Goal: Information Seeking & Learning: Check status

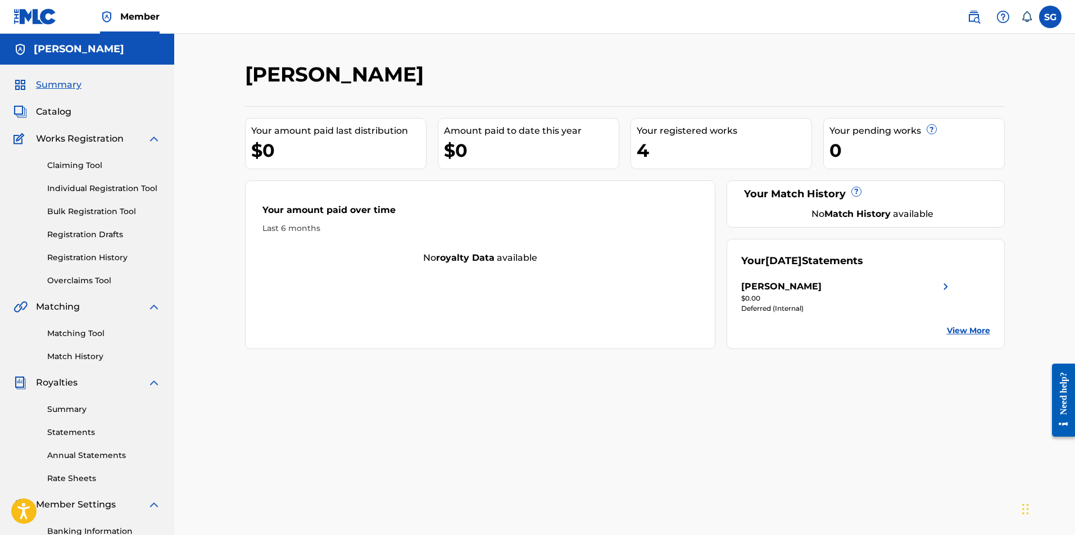
click at [912, 283] on div "[PERSON_NAME]" at bounding box center [846, 286] width 211 height 13
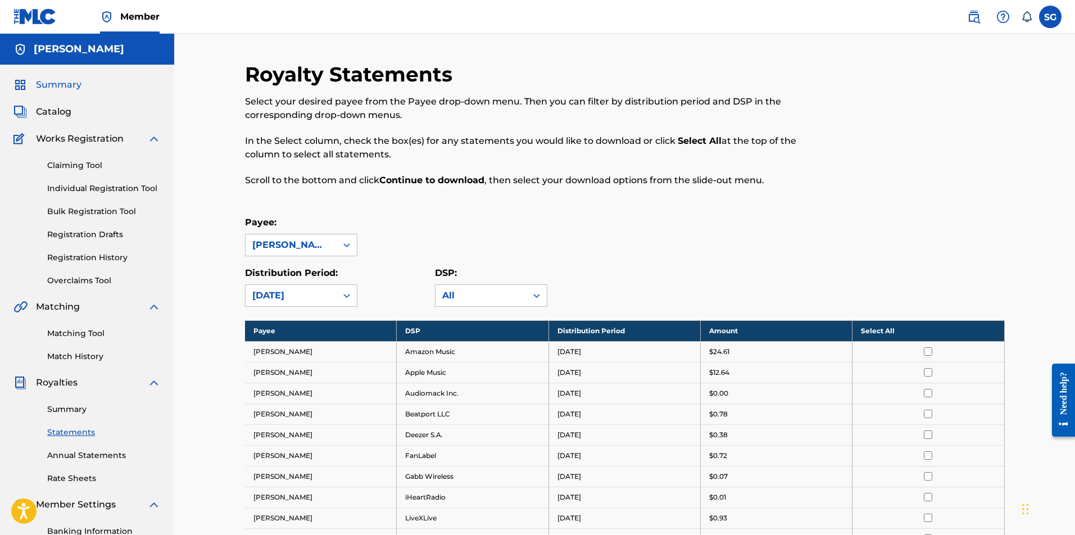
click at [76, 84] on span "Summary" at bounding box center [59, 84] width 46 height 13
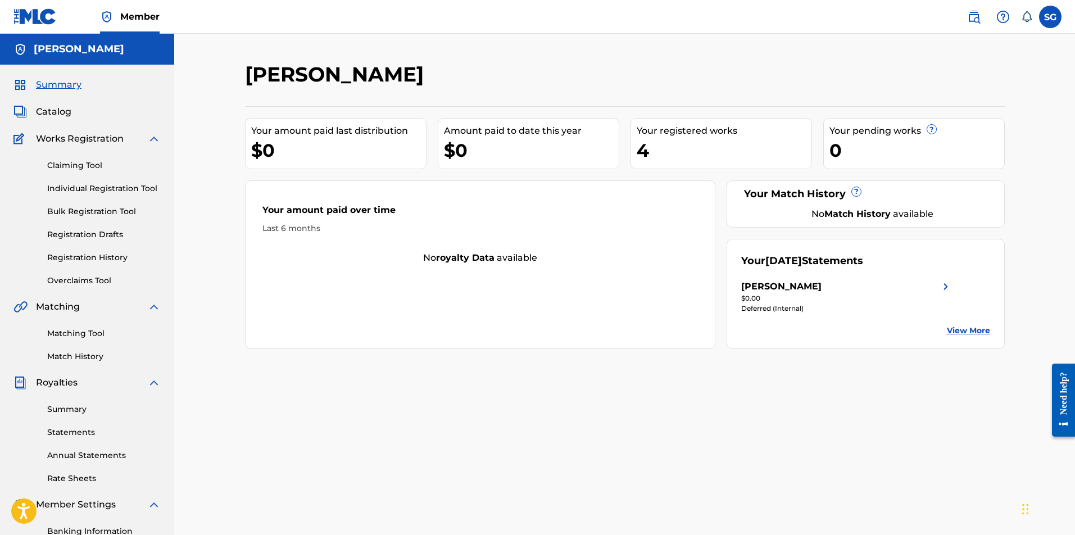
click at [52, 121] on div "Summary Catalog Works Registration Claiming Tool Individual Registration Tool B…" at bounding box center [87, 354] width 174 height 578
click at [53, 112] on span "Catalog" at bounding box center [53, 111] width 35 height 13
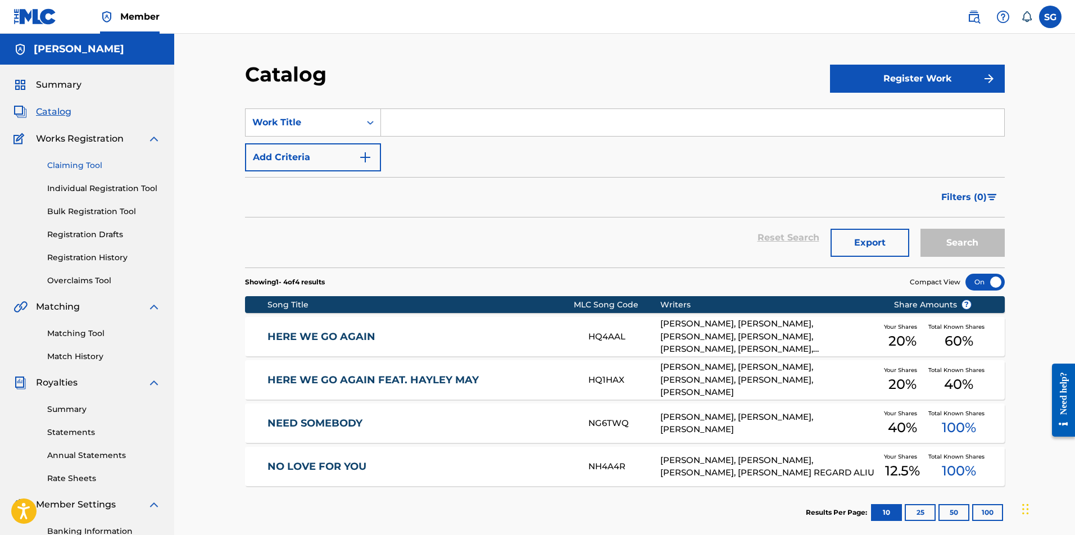
click at [91, 163] on link "Claiming Tool" at bounding box center [103, 166] width 113 height 12
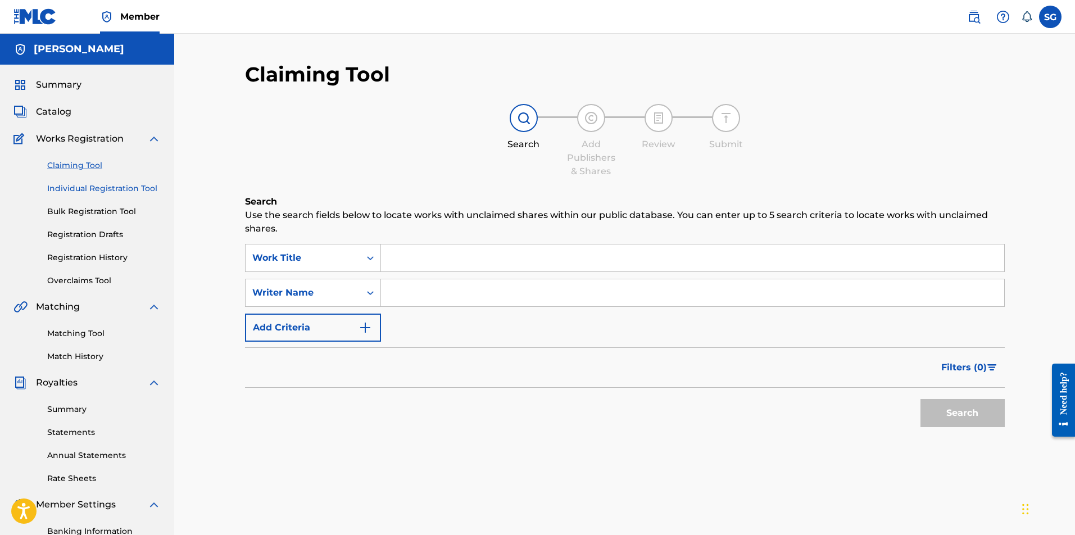
click at [85, 186] on link "Individual Registration Tool" at bounding box center [103, 189] width 113 height 12
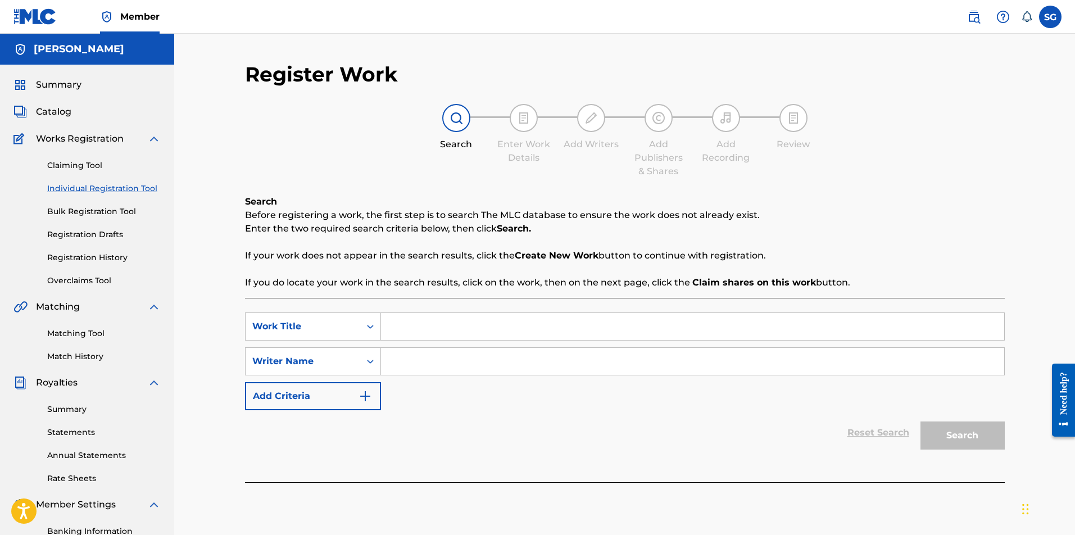
click at [85, 228] on div "Claiming Tool Individual Registration Tool Bulk Registration Tool Registration …" at bounding box center [86, 215] width 147 height 141
click at [74, 394] on div "Summary Statements Annual Statements Rate Sheets" at bounding box center [86, 436] width 147 height 95
click at [71, 381] on span "Royalties" at bounding box center [57, 382] width 42 height 13
click at [67, 408] on link "Summary" at bounding box center [103, 409] width 113 height 12
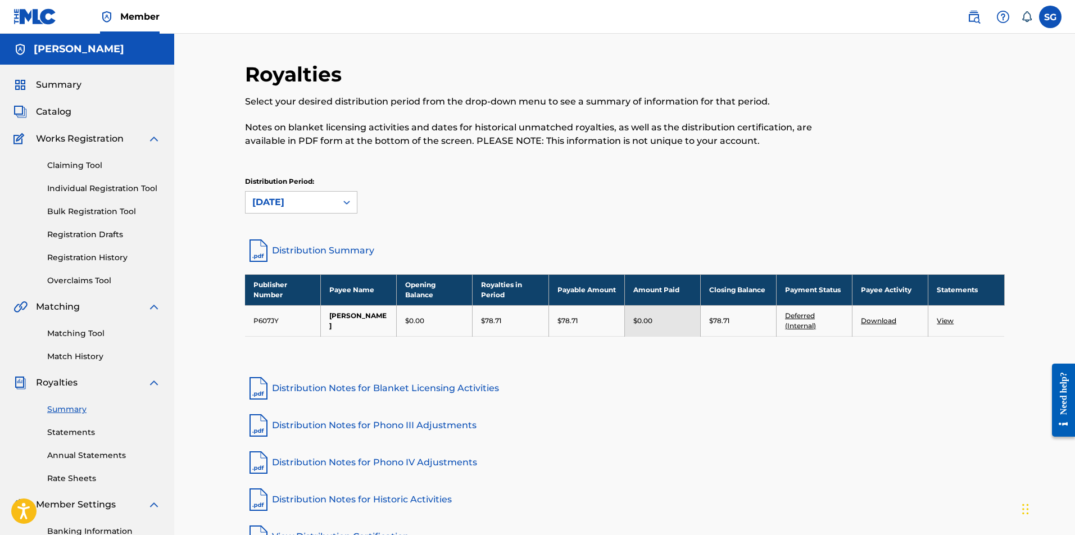
click at [802, 314] on link "Deferred (Internal)" at bounding box center [800, 320] width 31 height 19
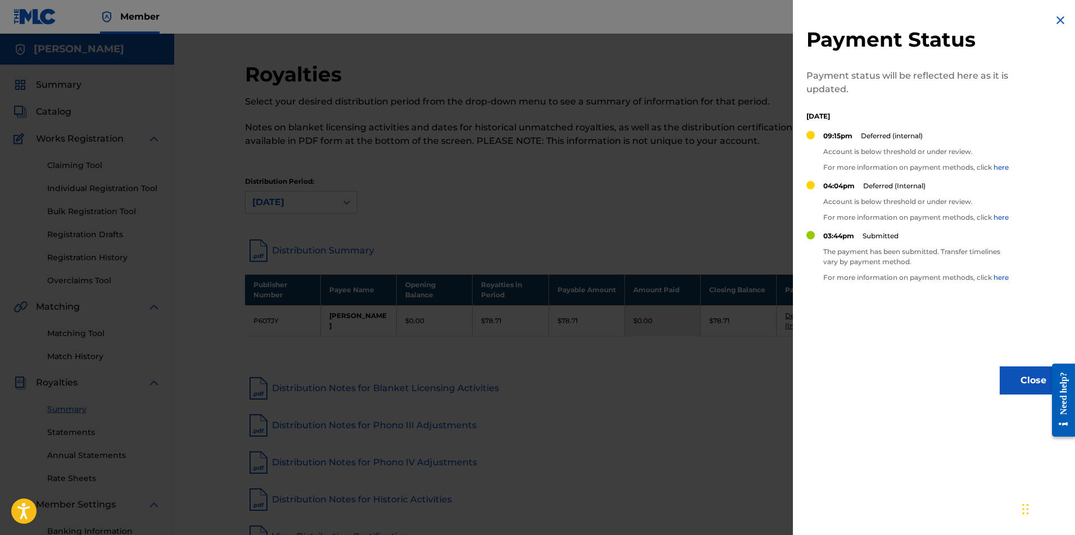
click at [668, 238] on div at bounding box center [537, 301] width 1075 height 535
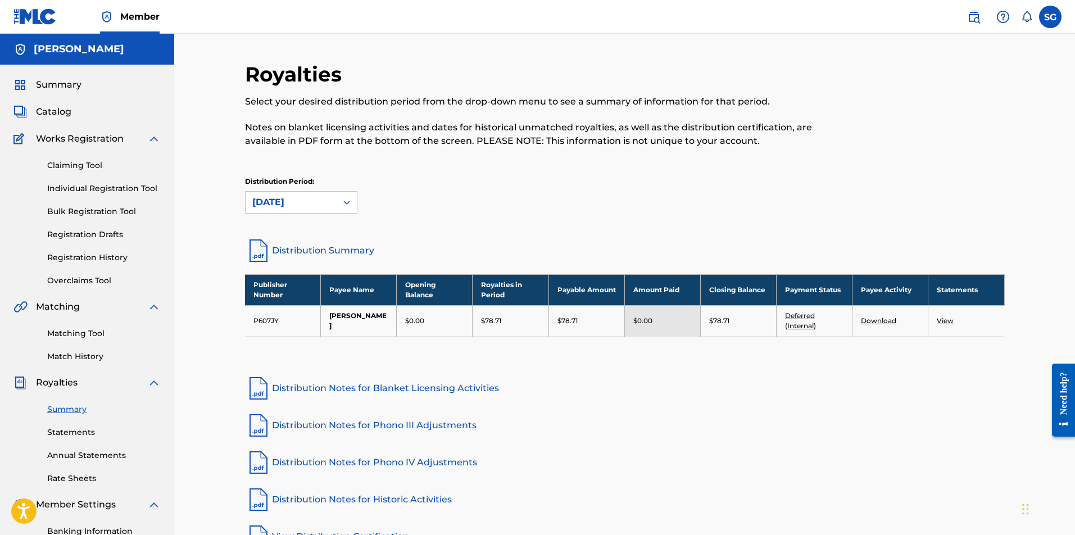
scroll to position [48, 0]
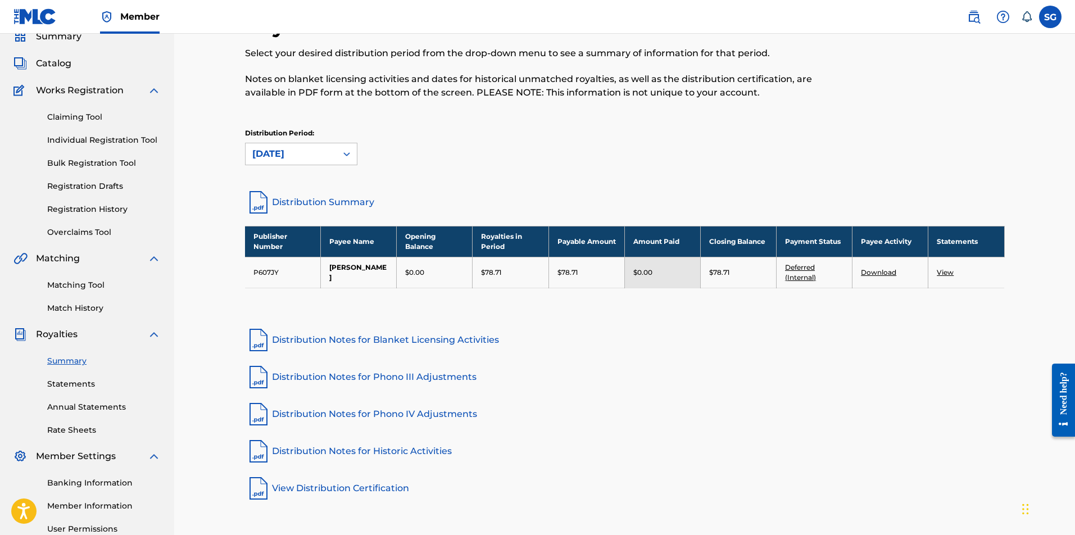
click at [944, 269] on link "View" at bounding box center [944, 272] width 17 height 8
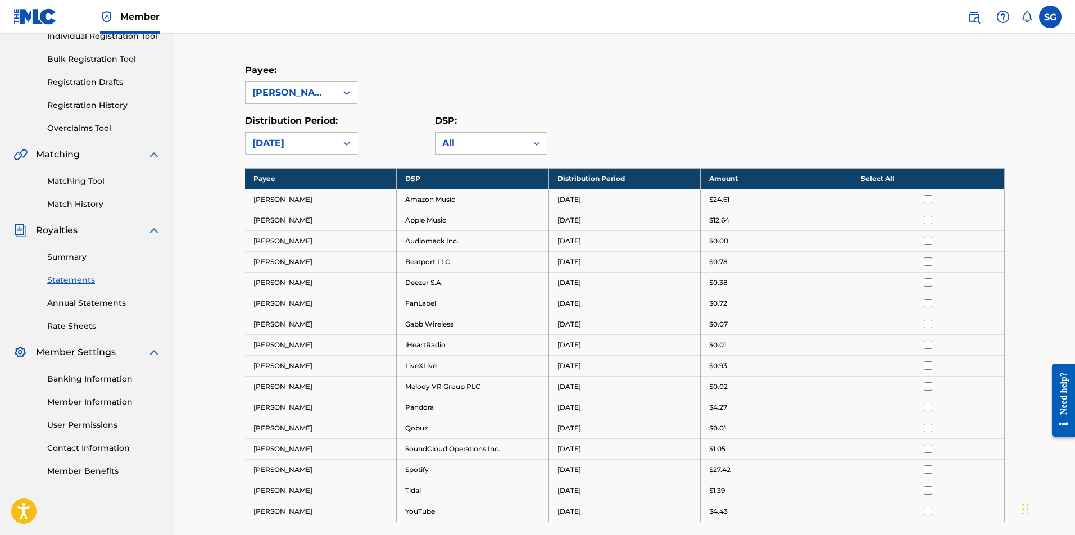
scroll to position [162, 0]
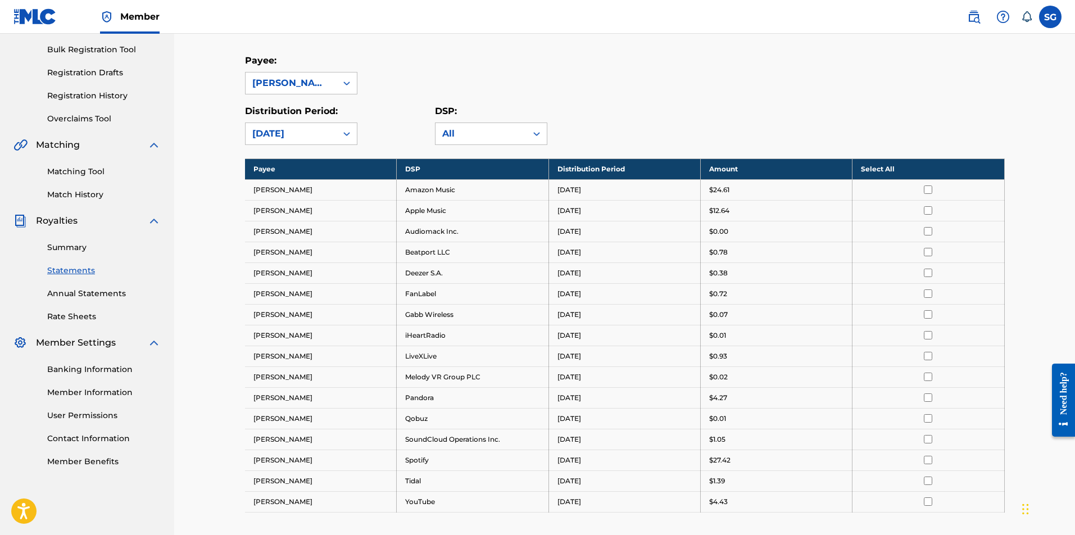
click at [463, 145] on div "Royalty Statements Select your desired payee from the Payee drop-down menu. The…" at bounding box center [624, 279] width 759 height 758
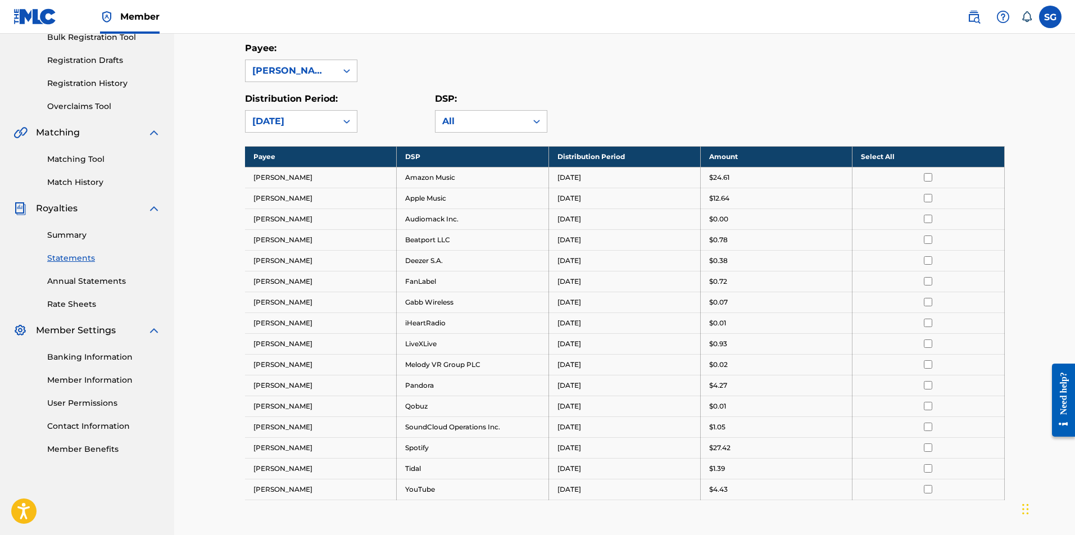
scroll to position [154, 0]
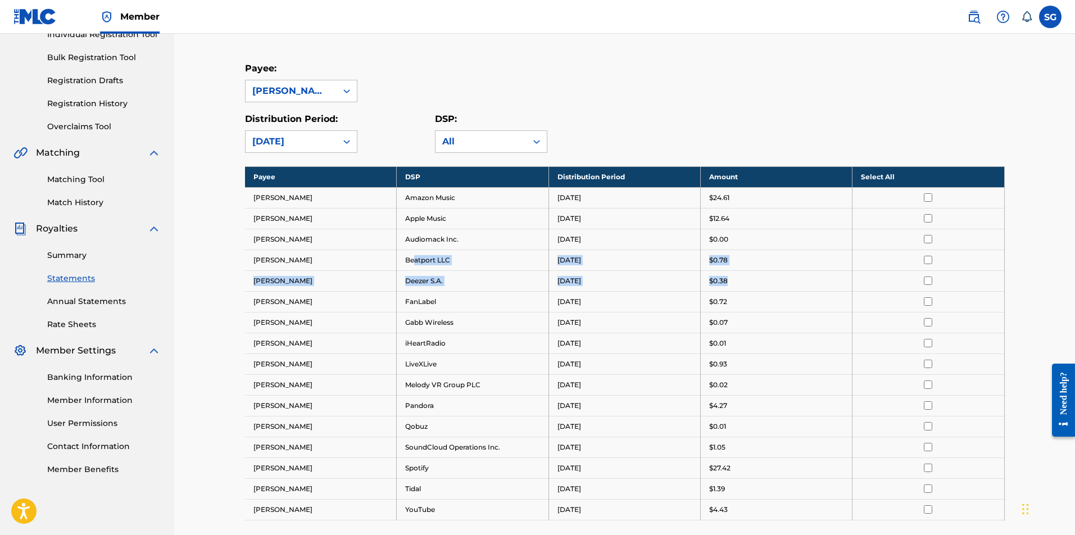
drag, startPoint x: 412, startPoint y: 262, endPoint x: 735, endPoint y: 285, distance: 323.8
click at [735, 285] on tbody "Payee DSP Distribution Period Amount Select All [PERSON_NAME] Amazon Music [DAT…" at bounding box center [624, 342] width 759 height 353
click at [748, 287] on td "$0.38" at bounding box center [776, 280] width 152 height 21
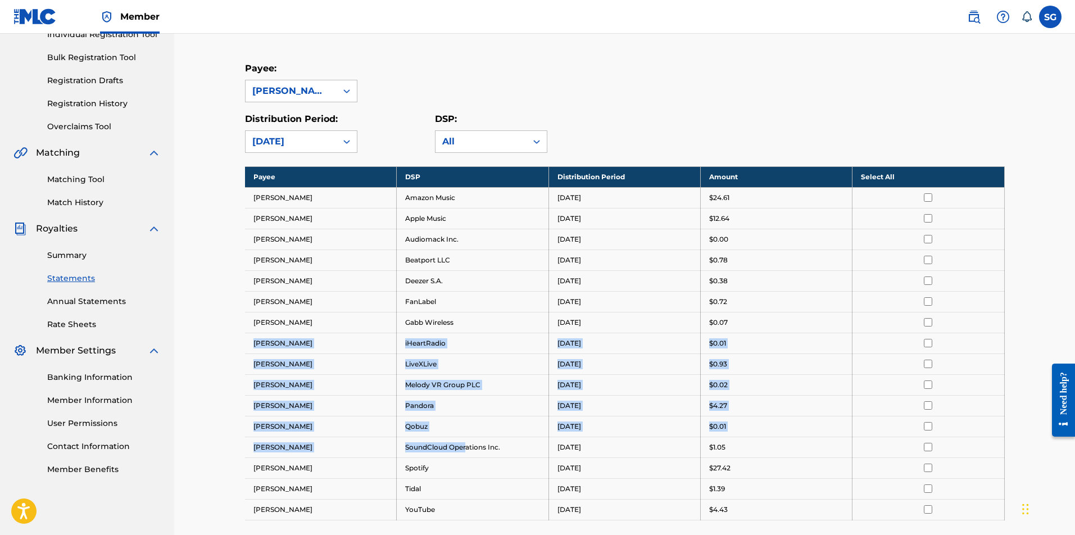
drag, startPoint x: 762, startPoint y: 327, endPoint x: 470, endPoint y: 444, distance: 314.8
click at [470, 444] on tbody "Payee DSP Distribution Period Amount Select All [PERSON_NAME] Amazon Music [DAT…" at bounding box center [624, 342] width 759 height 353
click at [470, 444] on td "SoundCloud Operations Inc." at bounding box center [473, 446] width 152 height 21
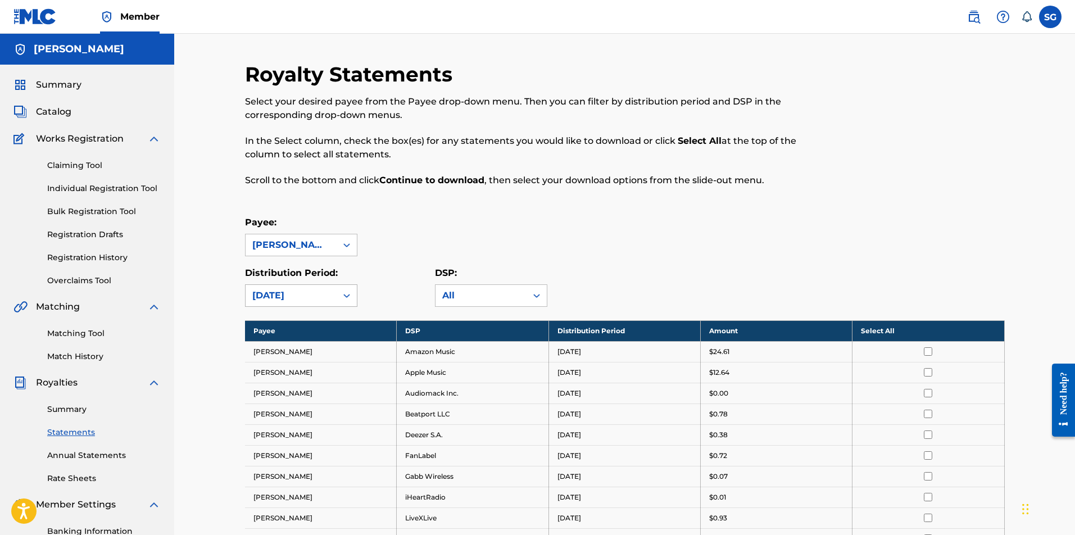
scroll to position [0, 0]
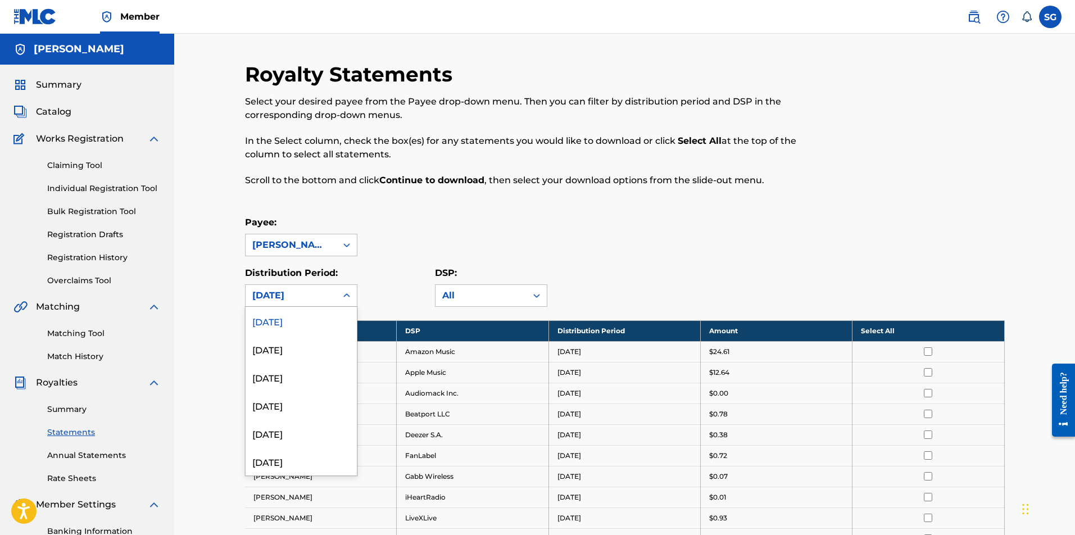
click at [304, 294] on div "[DATE]" at bounding box center [291, 295] width 78 height 13
click at [305, 348] on div "[DATE]" at bounding box center [300, 349] width 111 height 28
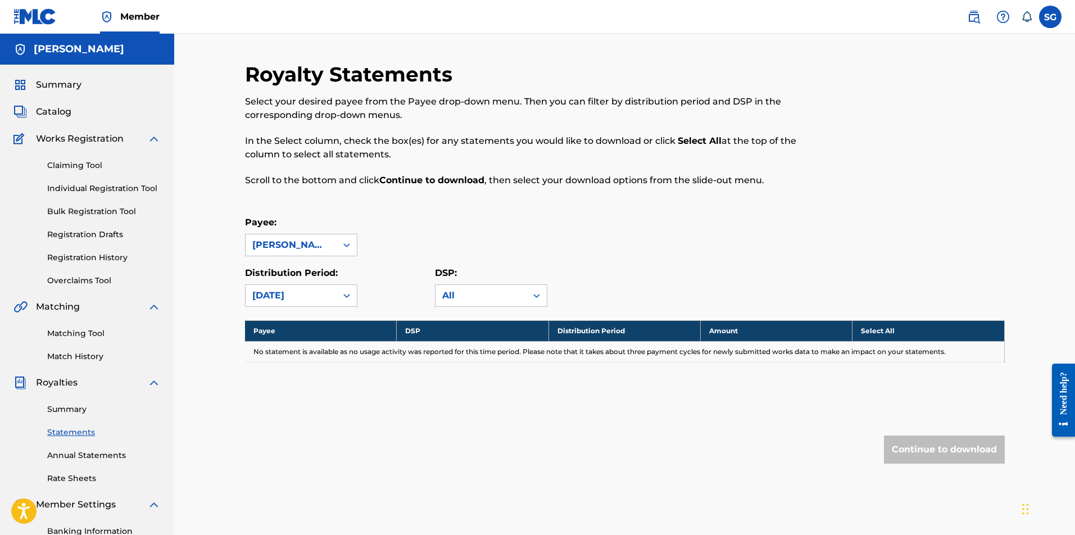
click at [301, 292] on div "[DATE]" at bounding box center [291, 295] width 78 height 13
click at [300, 429] on div "[DATE]" at bounding box center [300, 430] width 111 height 28
click at [470, 234] on div "Payee: [PERSON_NAME]" at bounding box center [624, 236] width 759 height 40
click at [330, 243] on div "[PERSON_NAME]" at bounding box center [290, 244] width 91 height 21
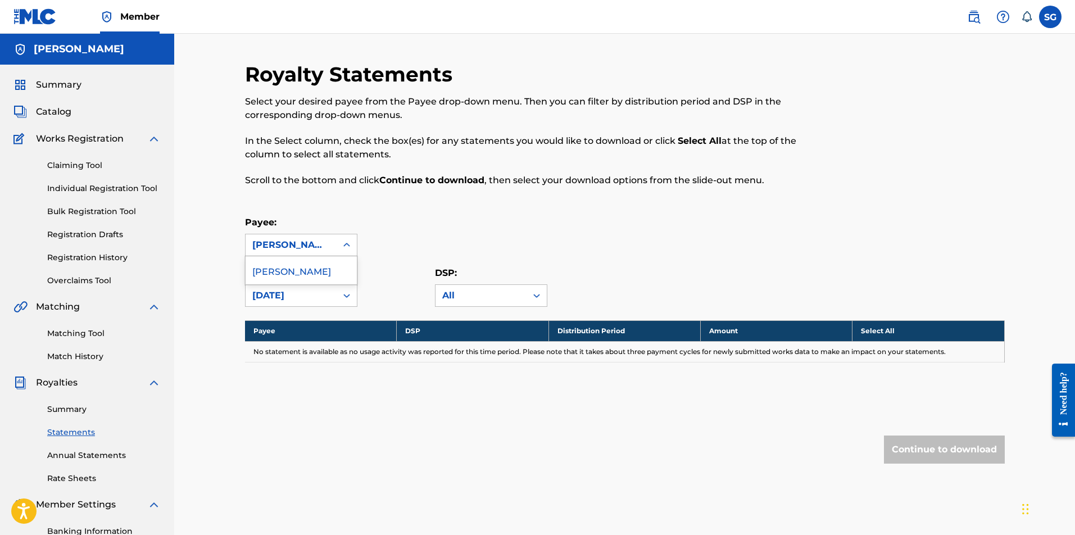
click at [445, 206] on div "Royalty Statements Select your desired payee from the Payee drop-down menu. The…" at bounding box center [624, 285] width 759 height 447
click at [284, 296] on div "[DATE]" at bounding box center [291, 295] width 78 height 13
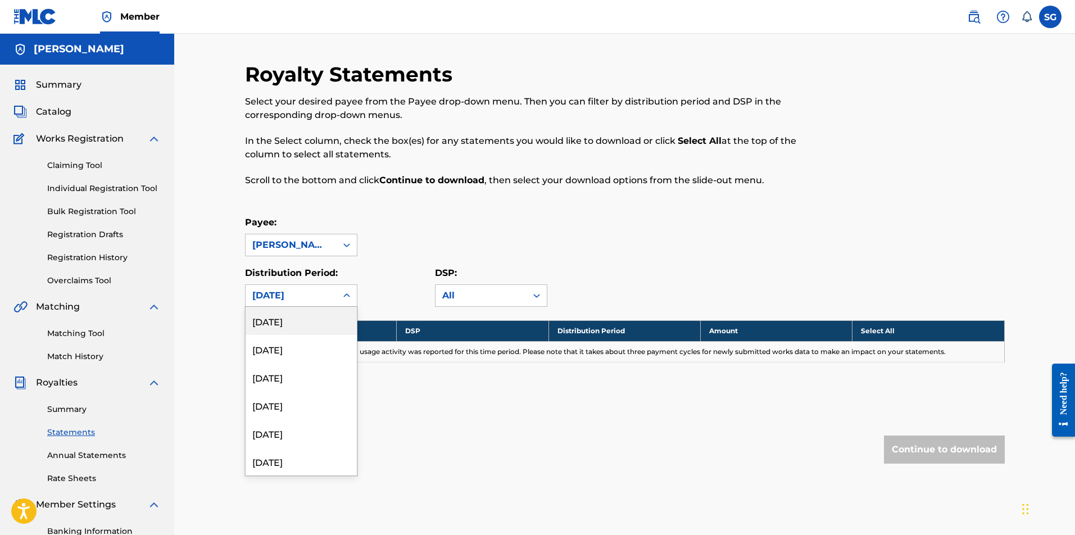
click at [293, 323] on div "[DATE]" at bounding box center [300, 321] width 111 height 28
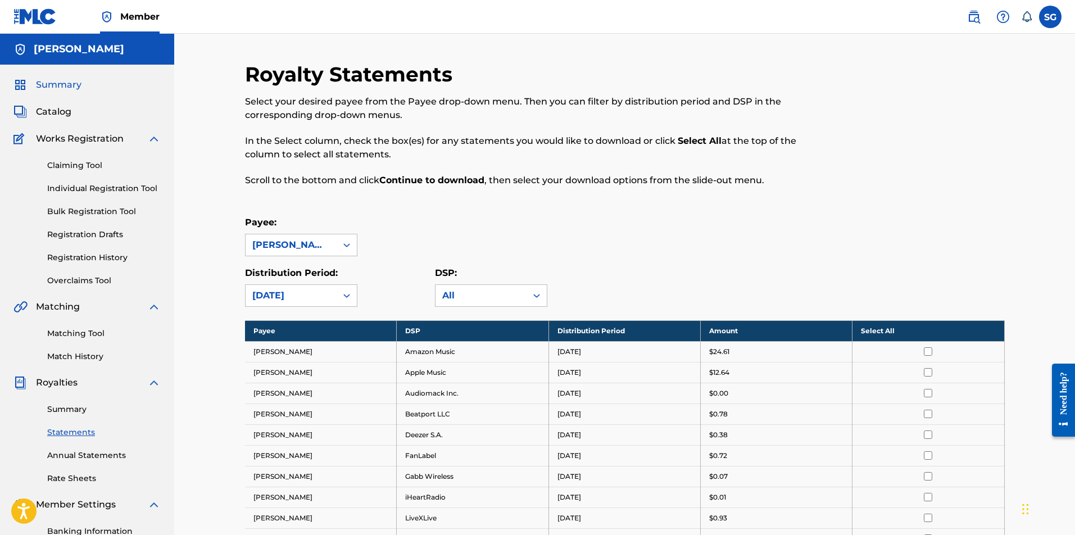
click at [66, 88] on span "Summary" at bounding box center [59, 84] width 46 height 13
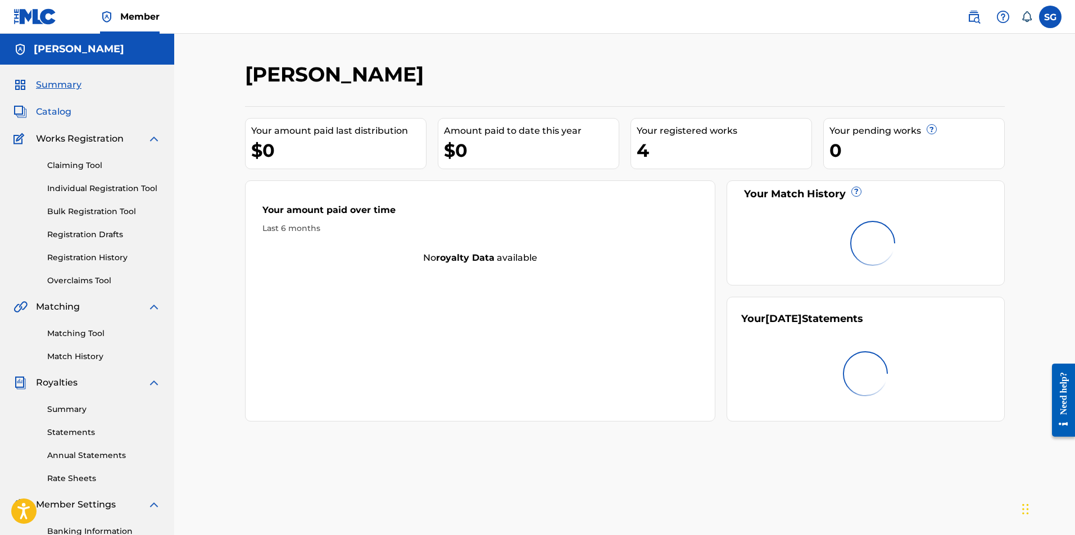
click at [65, 113] on span "Catalog" at bounding box center [53, 111] width 35 height 13
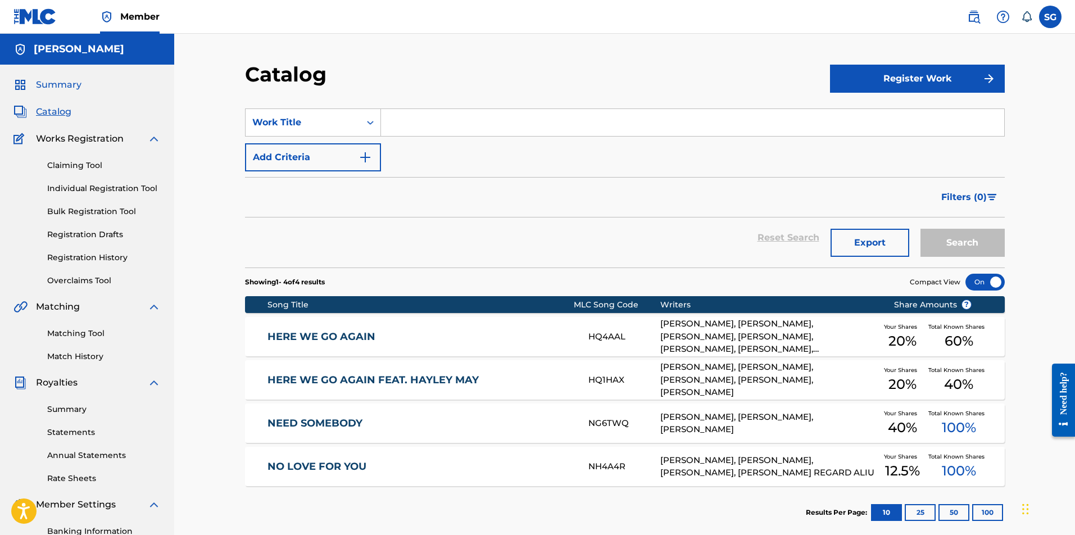
click at [74, 91] on span "Summary" at bounding box center [59, 84] width 46 height 13
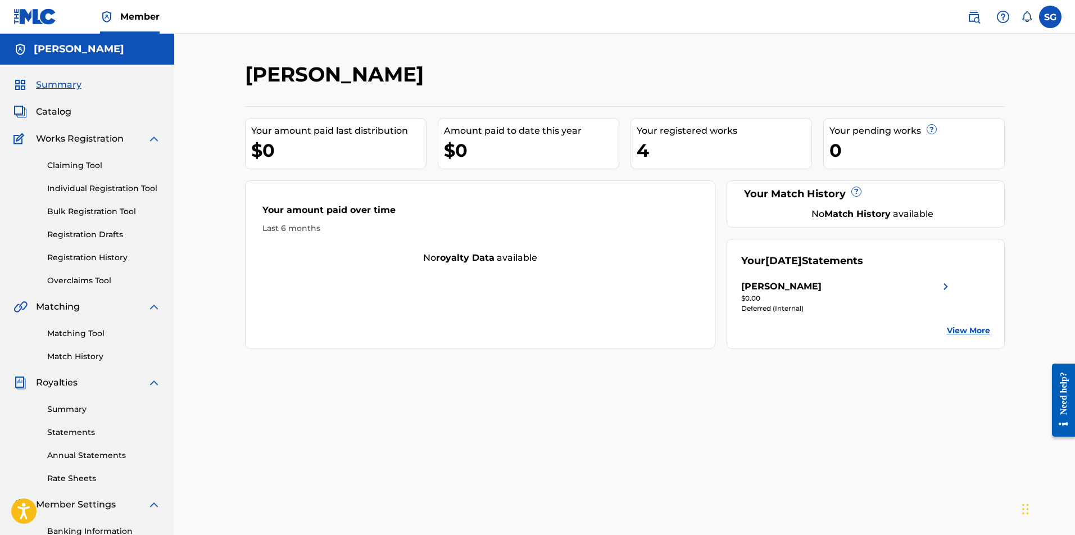
click at [273, 134] on div "Your amount paid last distribution" at bounding box center [338, 130] width 175 height 13
click at [1007, 73] on div "[PERSON_NAME] Your amount paid last distribution $0 Amount paid to date this ye…" at bounding box center [624, 352] width 786 height 581
click at [125, 21] on span "Member" at bounding box center [139, 16] width 39 height 13
click at [1014, 72] on div "[PERSON_NAME] Your amount paid last distribution $0 Amount paid to date this ye…" at bounding box center [624, 352] width 786 height 581
click at [499, 257] on div "No royalty data available" at bounding box center [480, 257] width 470 height 13
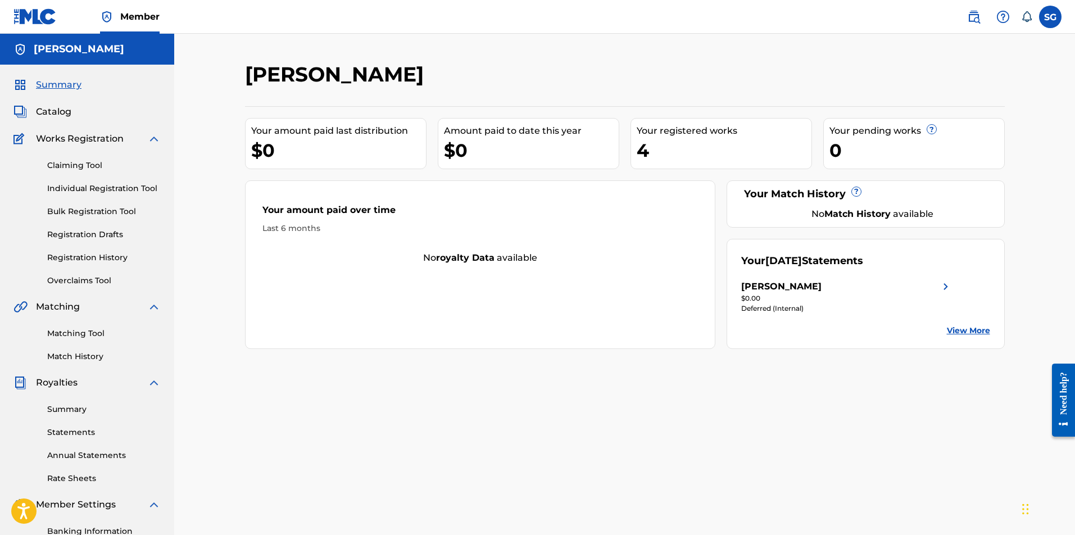
click at [773, 271] on div "Your [DATE] Statements [PERSON_NAME] $0.00 Deferred (Internal) View More" at bounding box center [865, 294] width 278 height 110
click at [770, 302] on div "$0.00" at bounding box center [846, 298] width 211 height 10
click at [804, 292] on div "[PERSON_NAME]" at bounding box center [781, 286] width 80 height 13
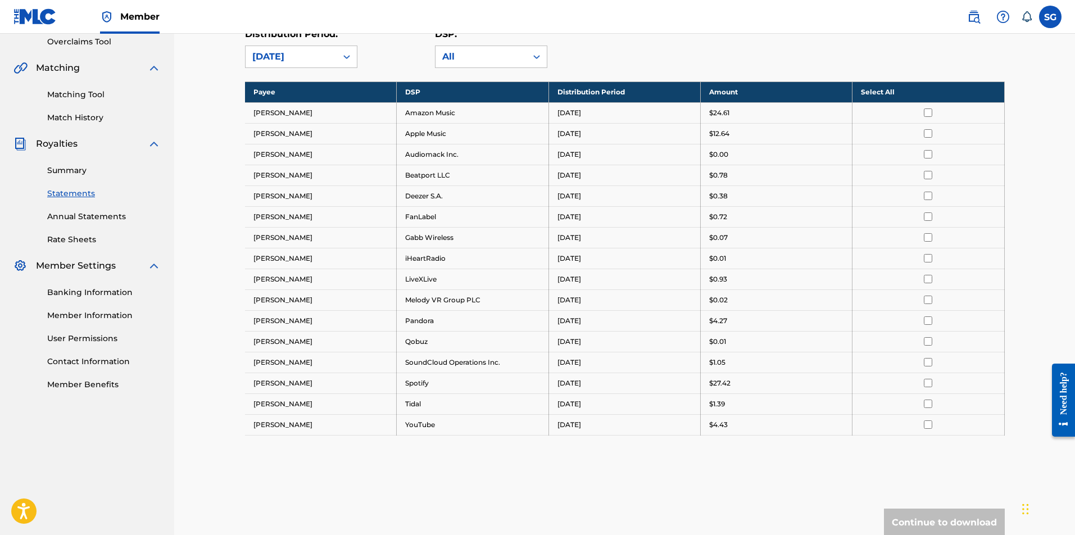
scroll to position [230, 0]
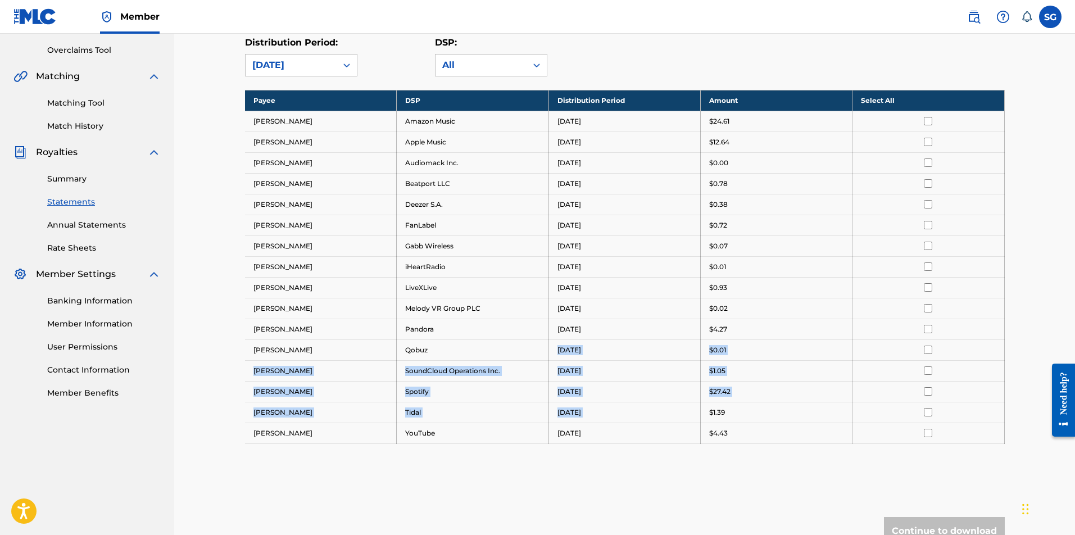
drag, startPoint x: 443, startPoint y: 350, endPoint x: 711, endPoint y: 402, distance: 273.0
click at [711, 402] on tbody "Payee DSP Distribution Period Amount Select All [PERSON_NAME] Amazon Music [DAT…" at bounding box center [624, 266] width 759 height 353
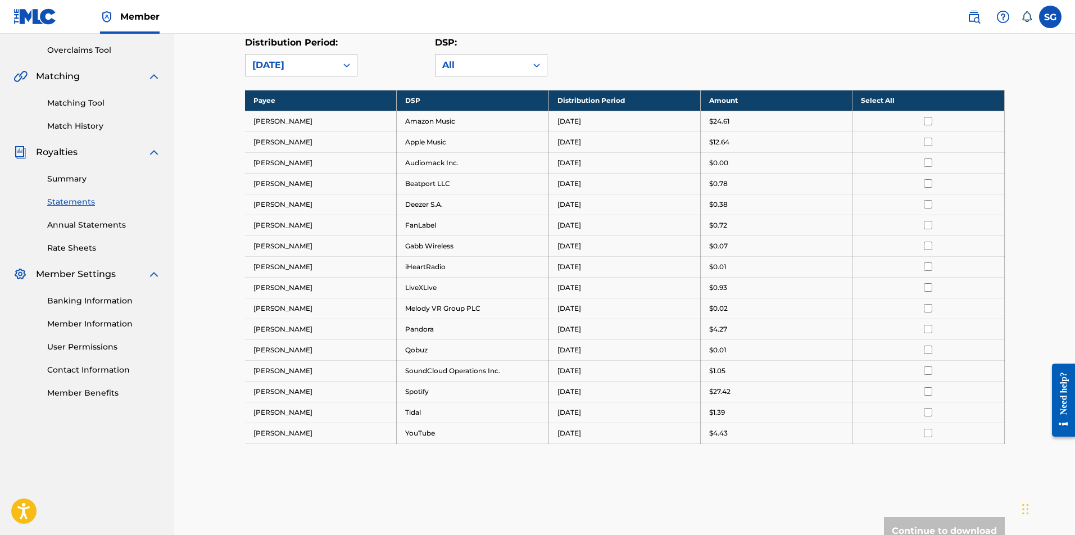
click at [759, 402] on td "$1.39" at bounding box center [776, 412] width 152 height 21
drag, startPoint x: 753, startPoint y: 390, endPoint x: 681, endPoint y: 151, distance: 250.6
click at [681, 151] on tbody "Payee DSP Distribution Period Amount Select All [PERSON_NAME] Amazon Music [DAT…" at bounding box center [624, 266] width 759 height 353
click at [649, 204] on td "[DATE]" at bounding box center [624, 204] width 152 height 21
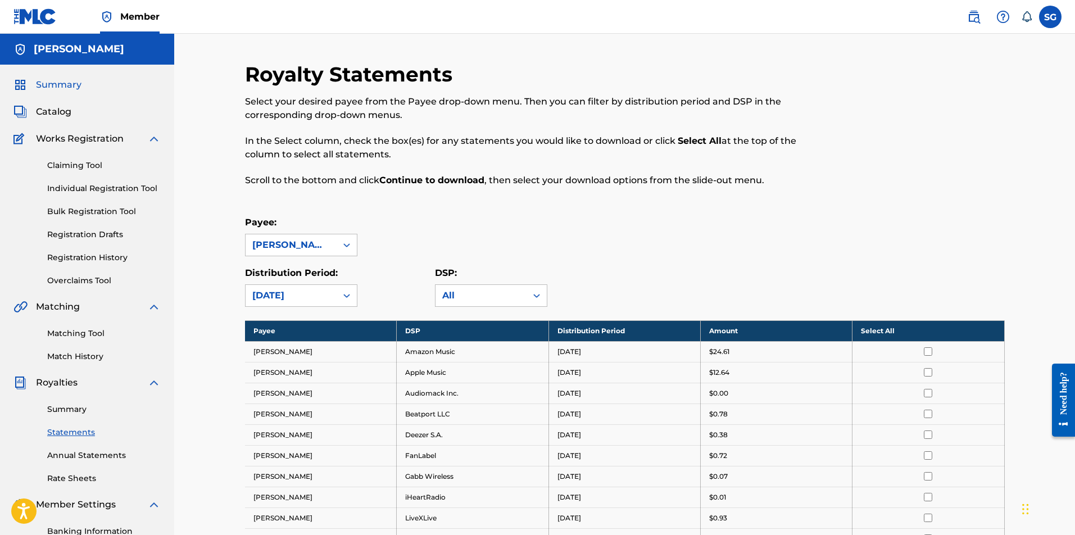
scroll to position [0, 0]
click at [47, 80] on span "Summary" at bounding box center [59, 84] width 46 height 13
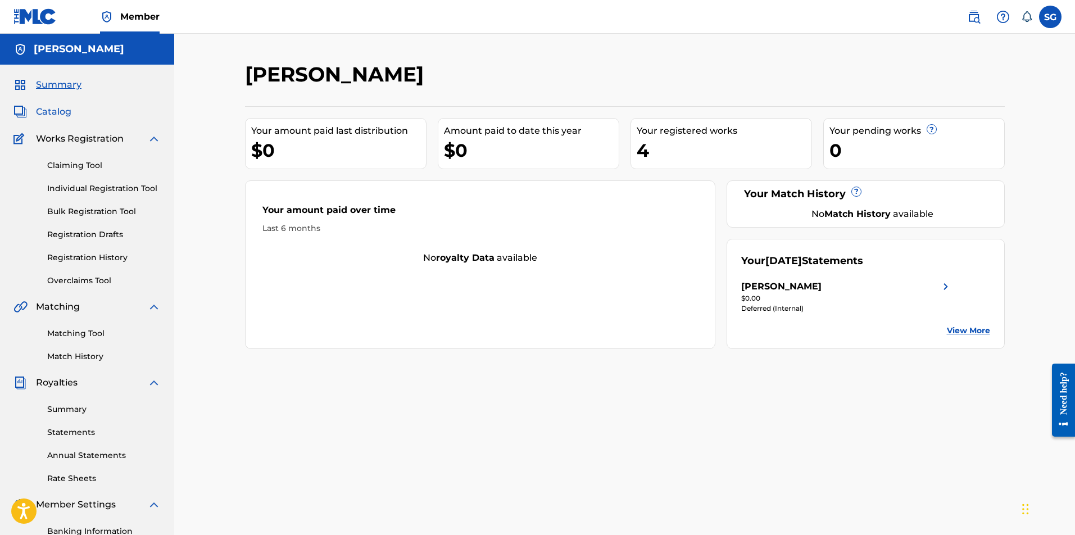
click at [46, 117] on span "Catalog" at bounding box center [53, 111] width 35 height 13
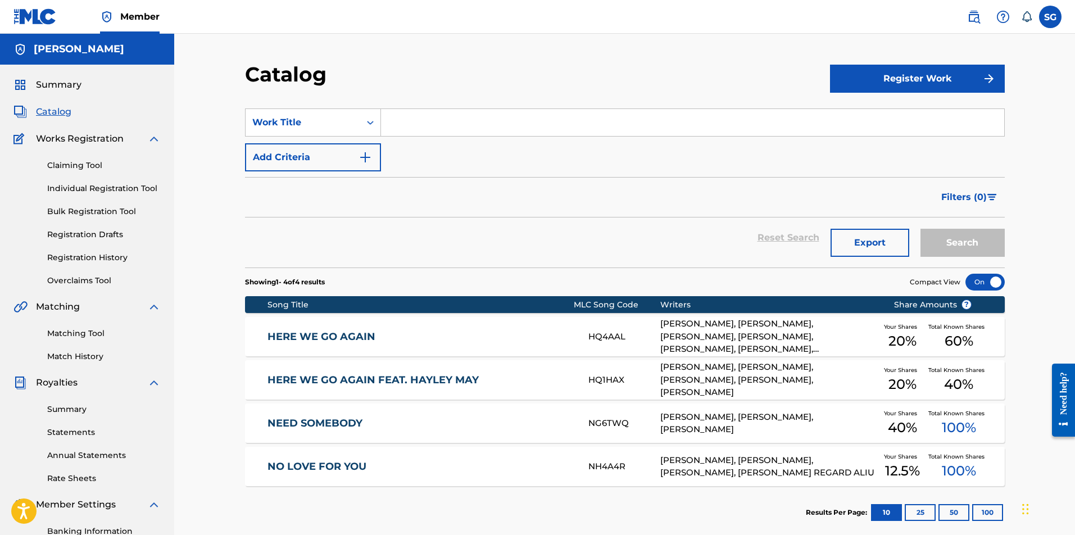
click at [298, 463] on link "NO LOVE FOR YOU" at bounding box center [420, 466] width 306 height 13
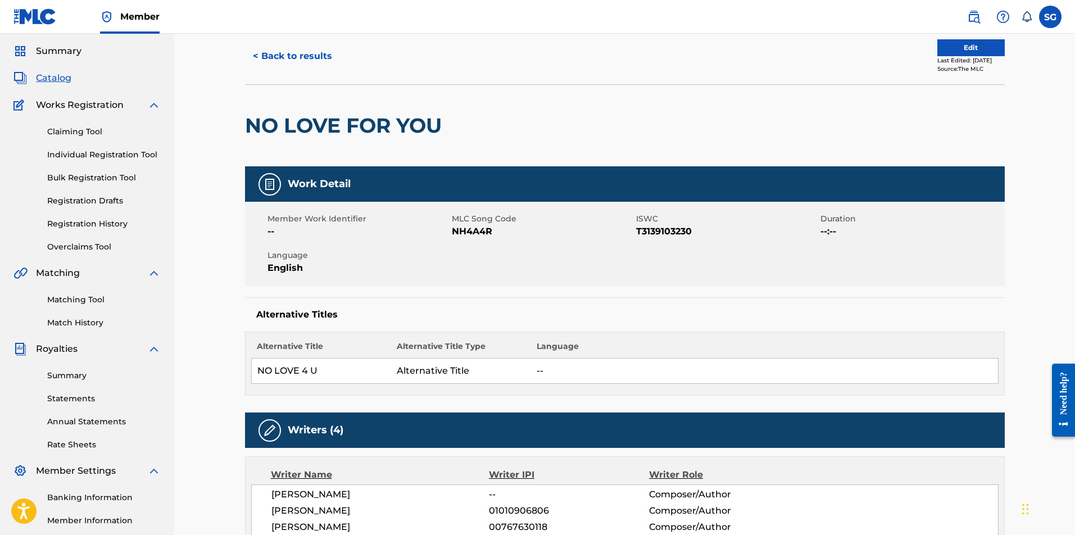
scroll to position [17, 0]
